Goal: Task Accomplishment & Management: Manage account settings

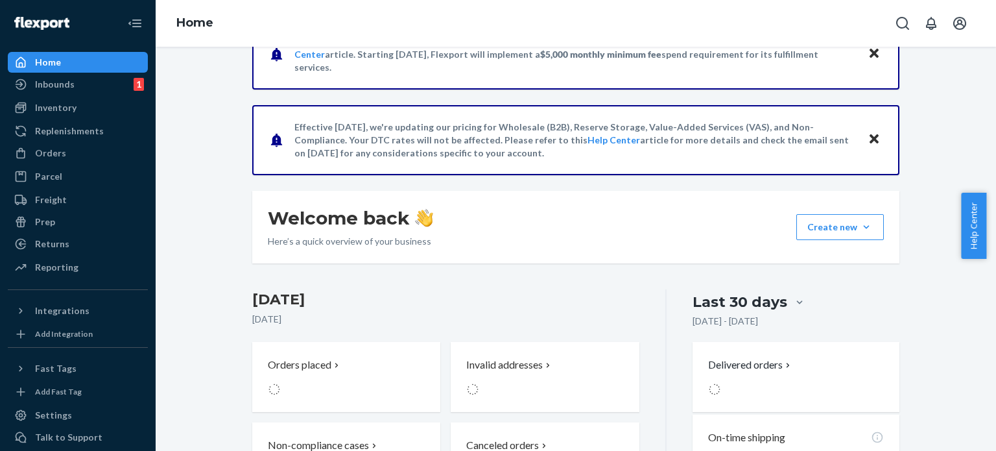
scroll to position [217, 0]
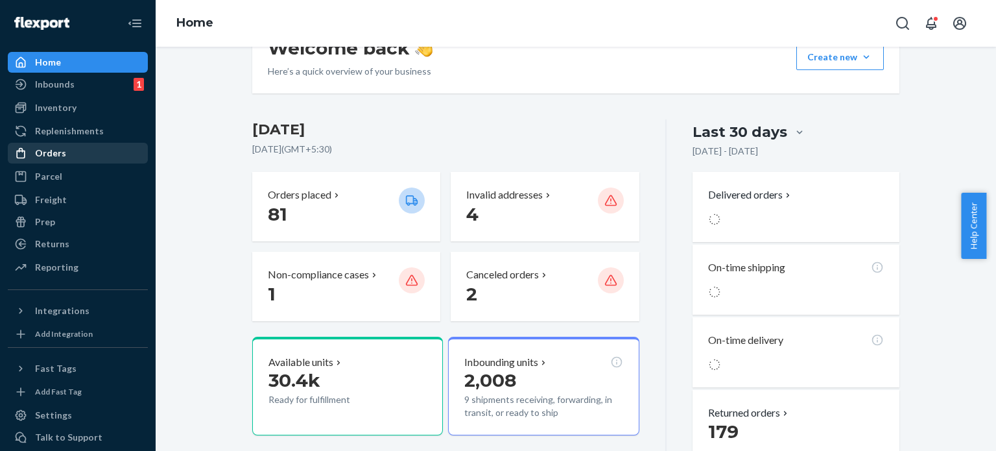
click at [38, 152] on div "Orders" at bounding box center [50, 152] width 31 height 13
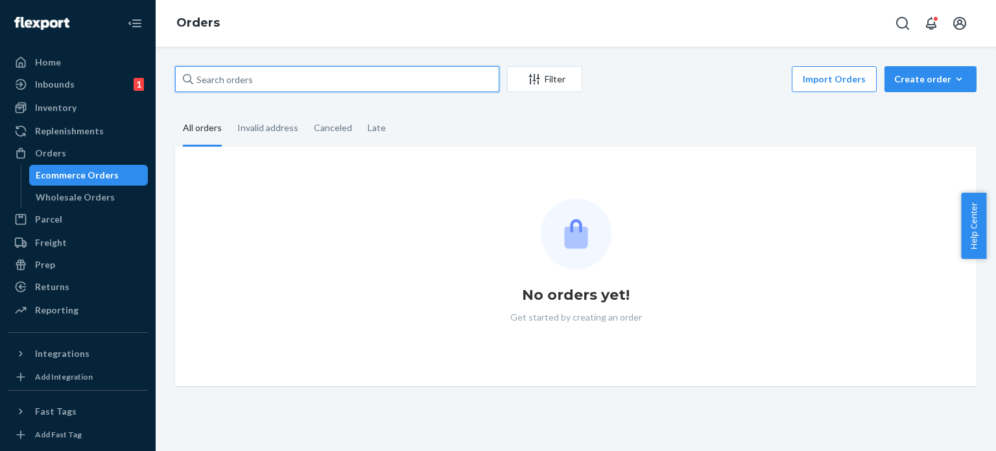
click at [302, 83] on input "text" at bounding box center [337, 79] width 324 height 26
paste input "#7421315853"
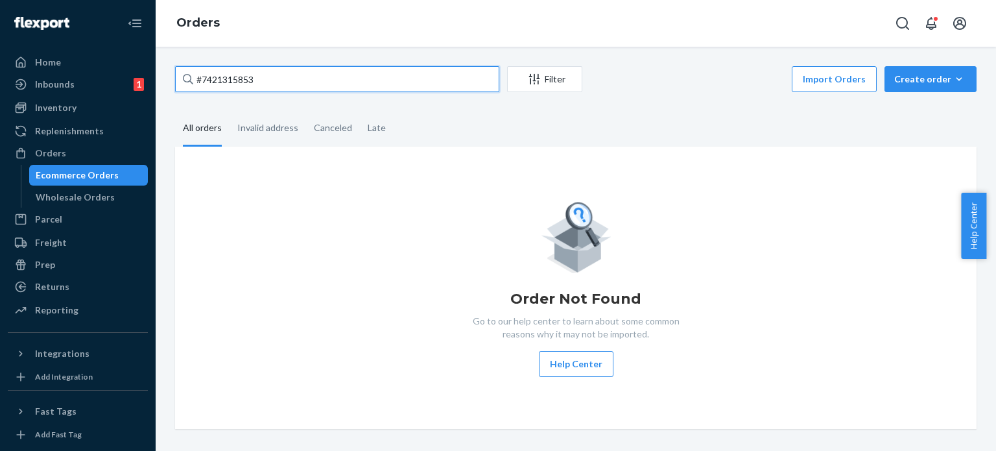
click at [197, 80] on input "#7421315853" at bounding box center [337, 79] width 324 height 26
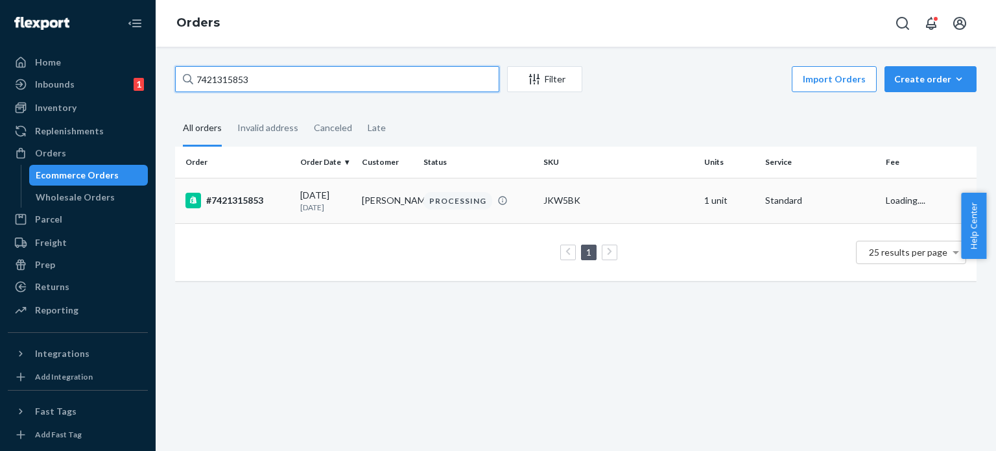
type input "7421315853"
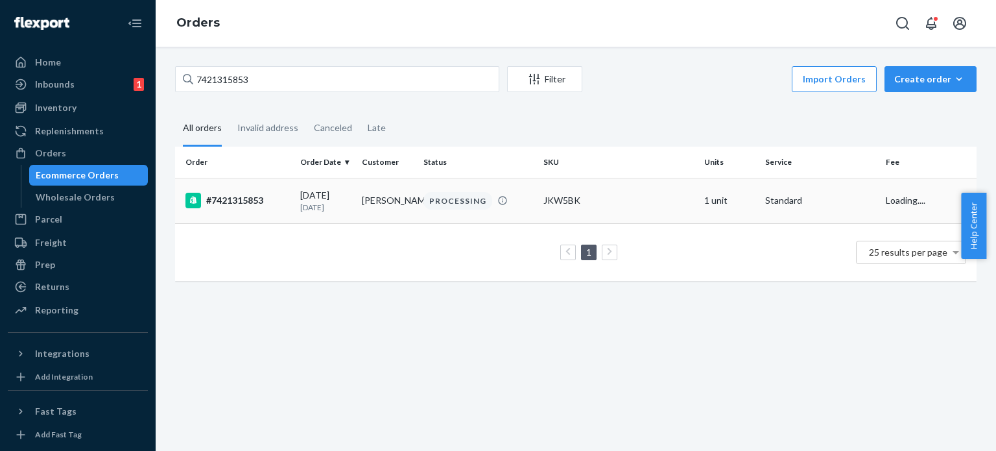
click at [300, 200] on div "[DATE] [DATE]" at bounding box center [325, 201] width 51 height 24
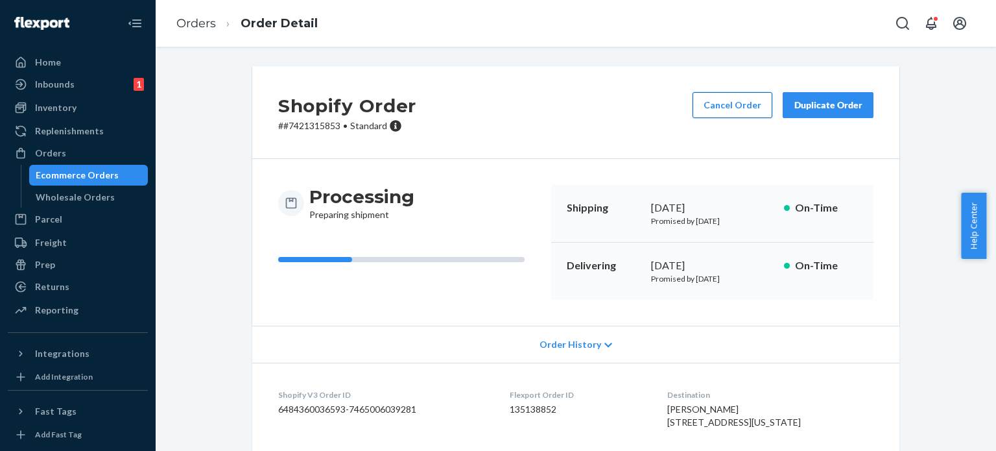
click at [721, 109] on button "Cancel Order" at bounding box center [732, 105] width 80 height 26
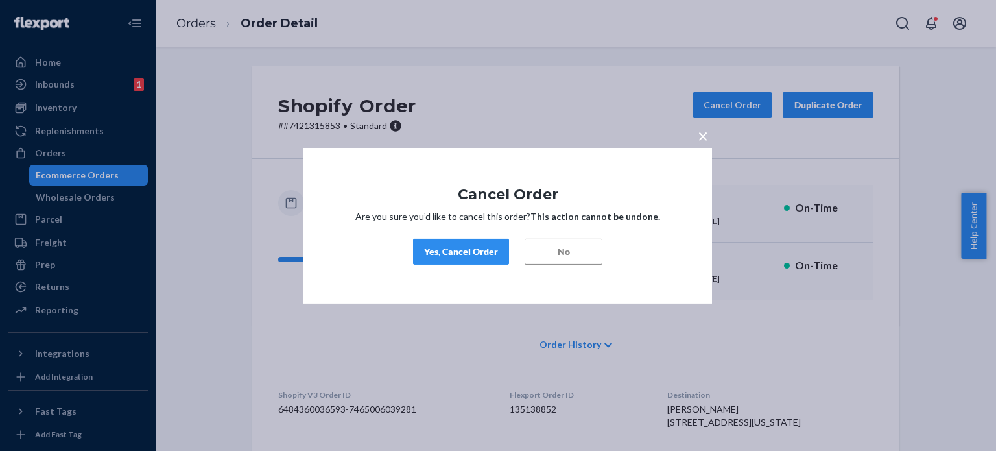
click at [456, 248] on div "Yes, Cancel Order" at bounding box center [461, 251] width 74 height 13
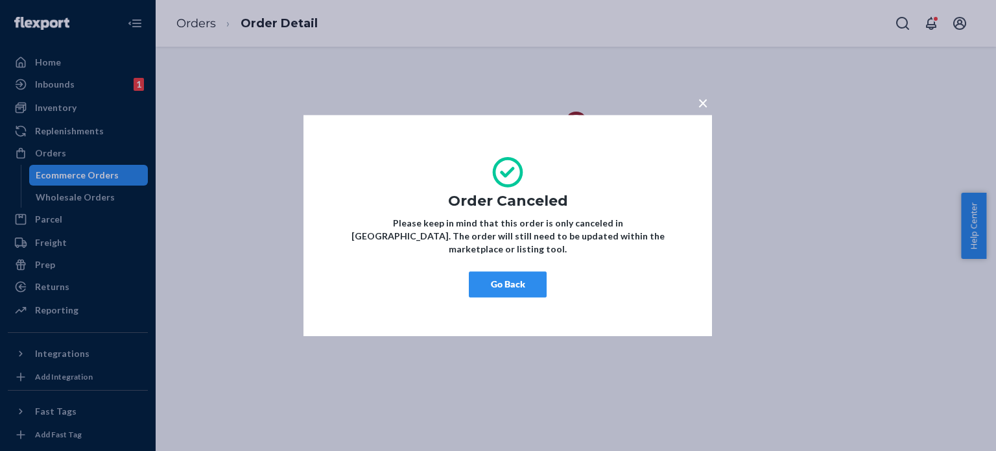
click at [492, 290] on button "Go Back" at bounding box center [508, 284] width 78 height 26
